Goal: Entertainment & Leisure: Consume media (video, audio)

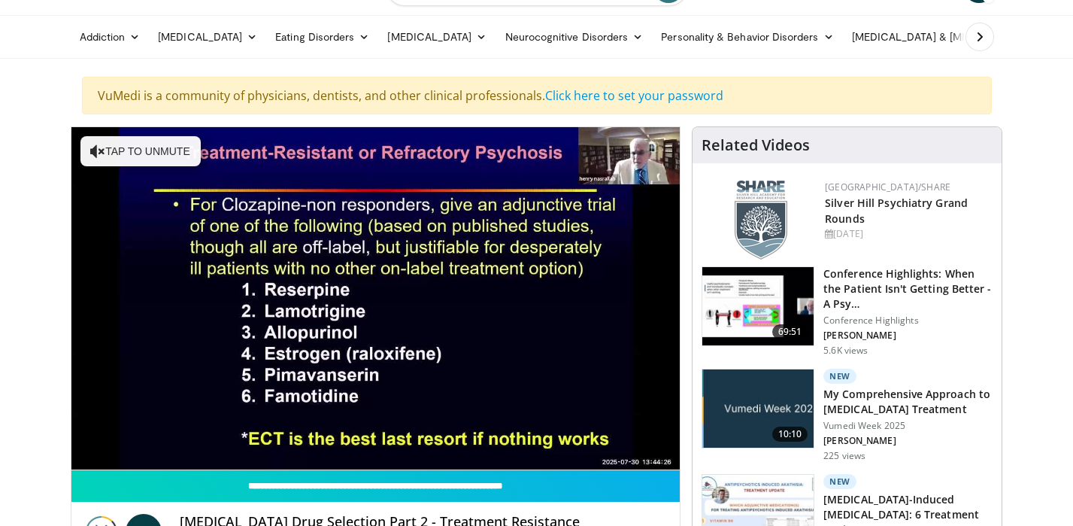
scroll to position [83, 0]
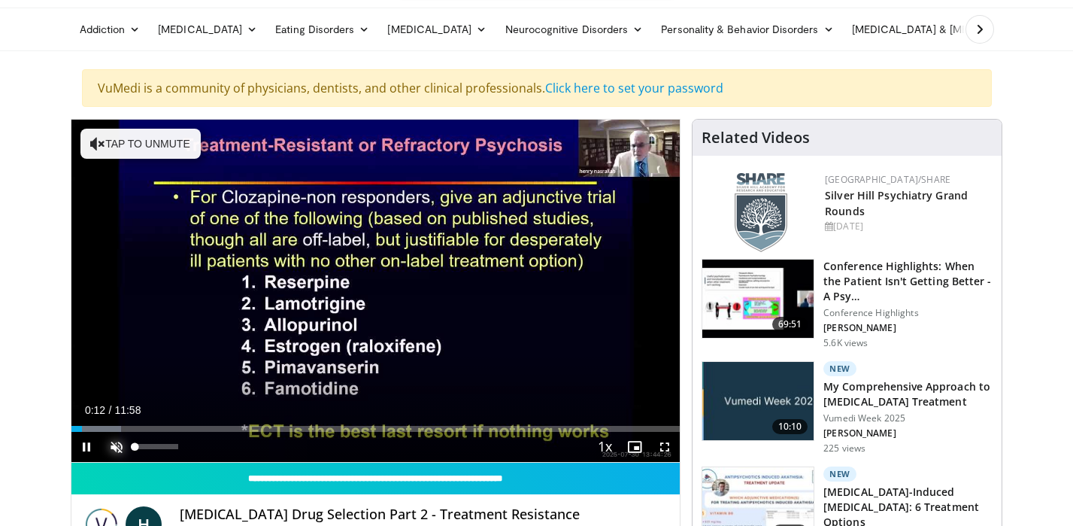
click at [114, 447] on span "Video Player" at bounding box center [117, 447] width 30 height 30
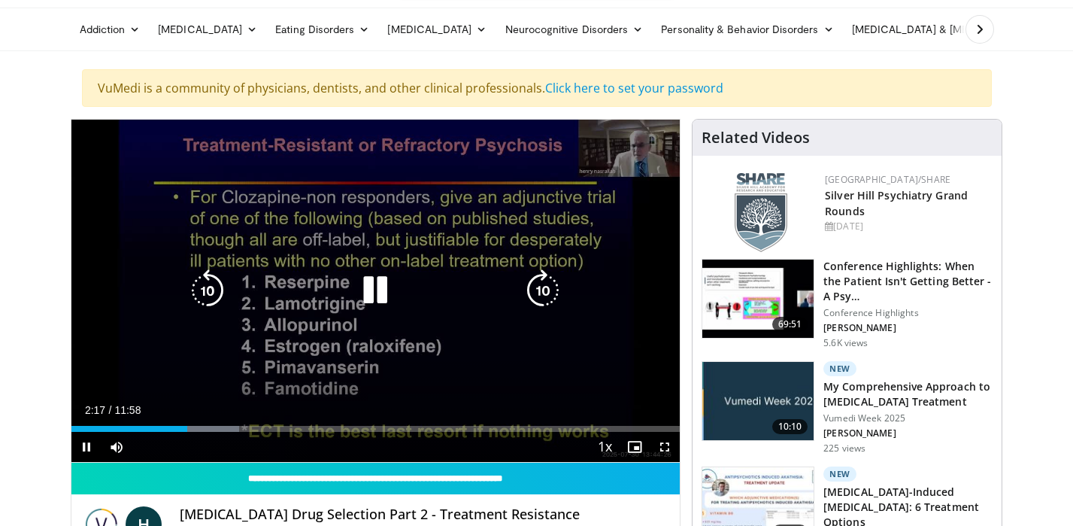
click at [359, 322] on div "10 seconds Tap to unmute" at bounding box center [375, 291] width 609 height 342
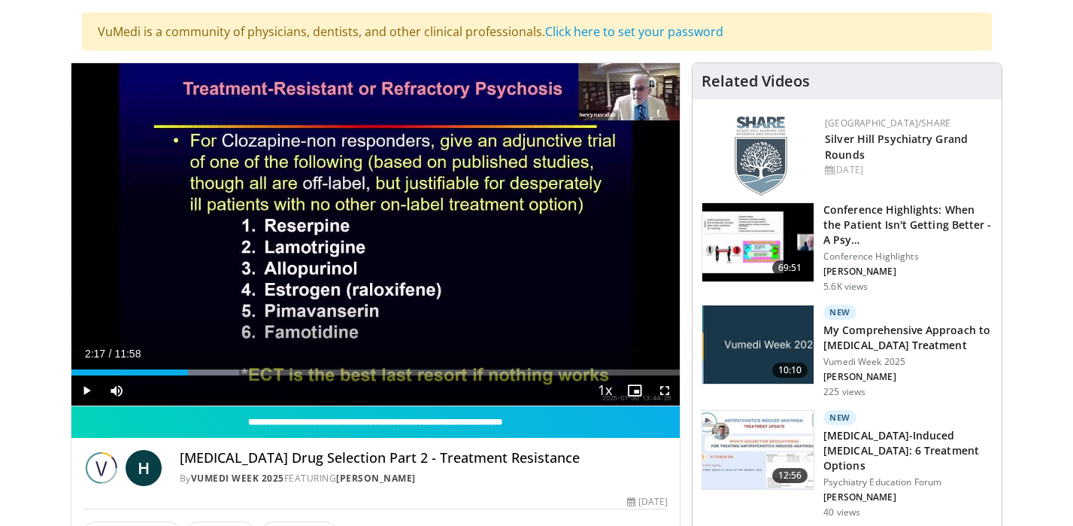
scroll to position [143, 0]
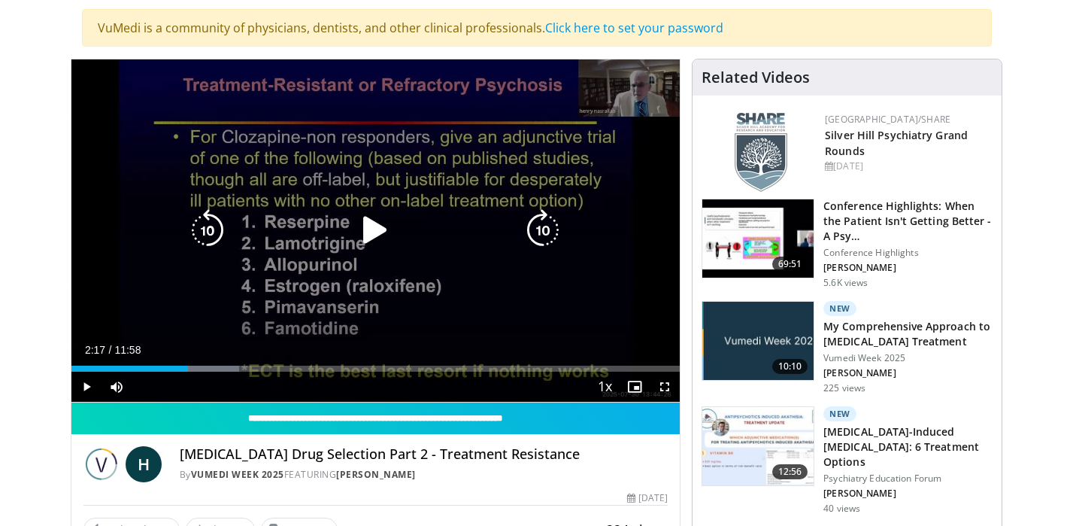
click at [372, 232] on icon "Video Player" at bounding box center [375, 230] width 42 height 42
